Goal: Find specific page/section: Find specific page/section

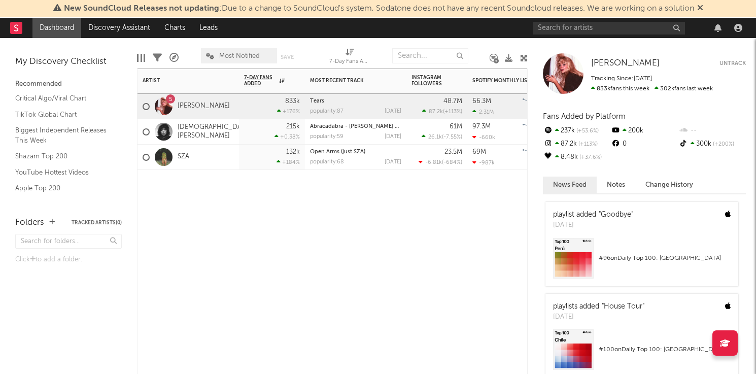
click at [305, 189] on div at bounding box center [272, 185] width 66 height 30
click at [386, 242] on div "Artist Notifications 7-Day Fans Added WoW % Change Most Recent Track Popularity…" at bounding box center [332, 222] width 391 height 306
click at [411, 150] on div "23.5M -6.81k ( -684 % )" at bounding box center [437, 157] width 61 height 25
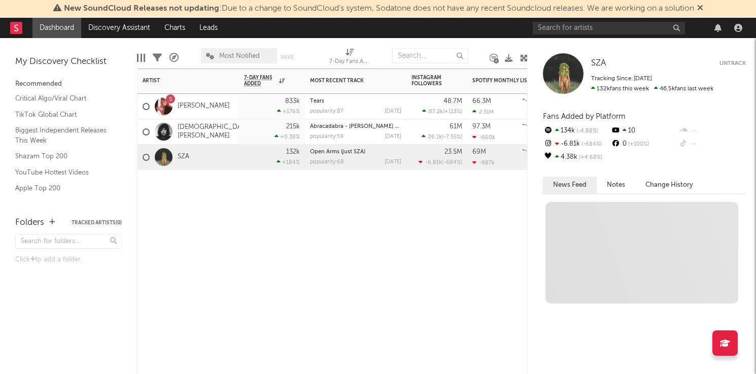
click at [409, 132] on div "61M 26.1k ( -7.55 % )" at bounding box center [437, 131] width 61 height 25
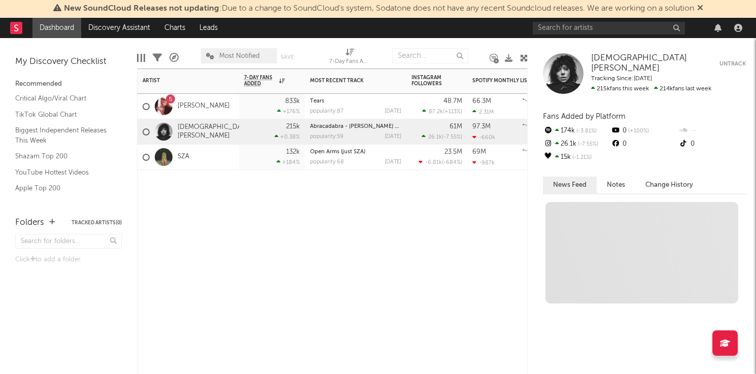
click at [493, 291] on div "Artist Notifications 7-Day Fans Added WoW % Change Most Recent Track Popularity…" at bounding box center [332, 222] width 391 height 306
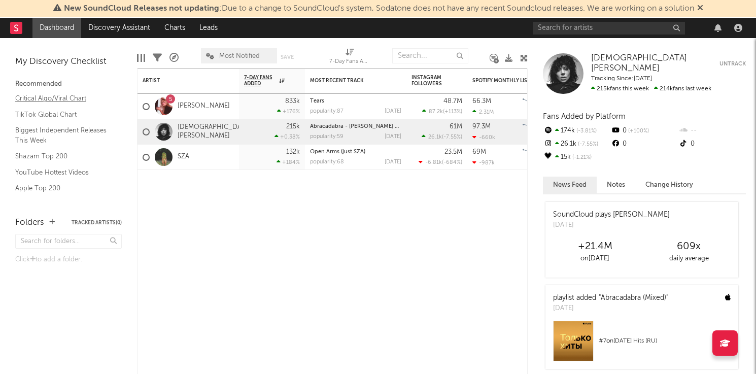
click at [54, 99] on link "Critical Algo/Viral Chart" at bounding box center [63, 98] width 96 height 11
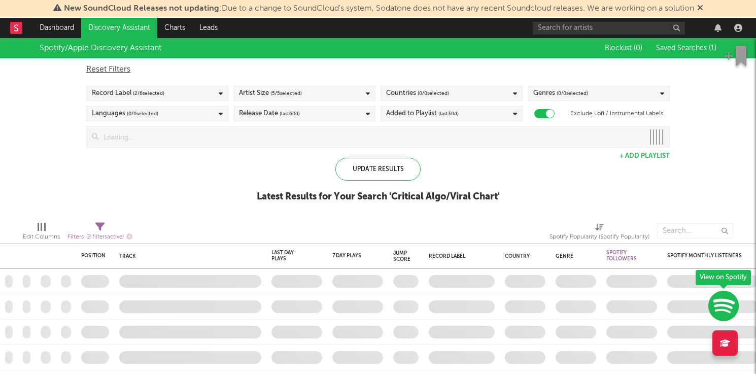
checkbox input "true"
